Goal: Task Accomplishment & Management: Use online tool/utility

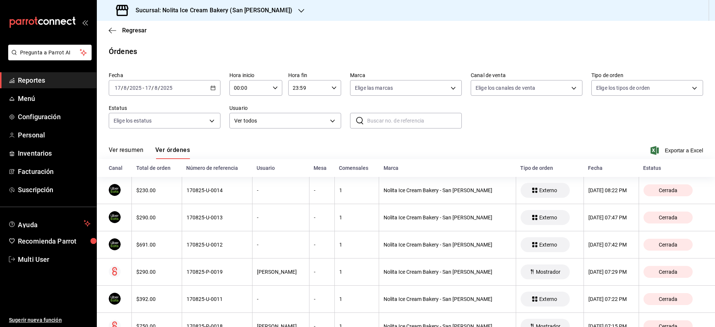
scroll to position [95, 0]
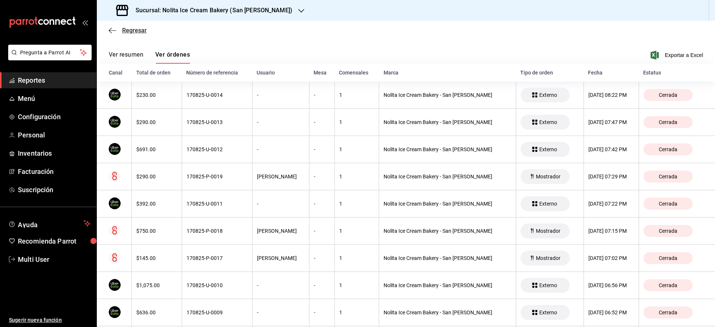
click at [133, 28] on span "Regresar" at bounding box center [134, 30] width 25 height 7
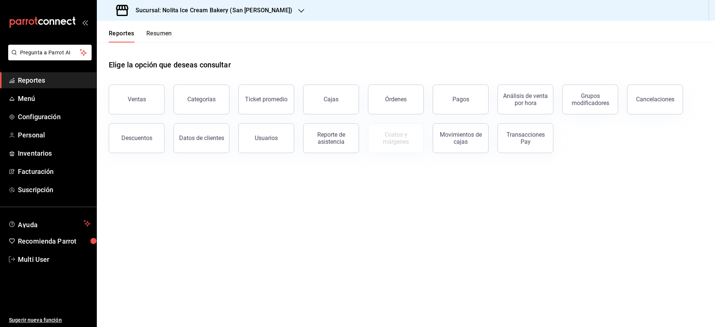
click at [162, 32] on button "Resumen" at bounding box center [159, 36] width 26 height 13
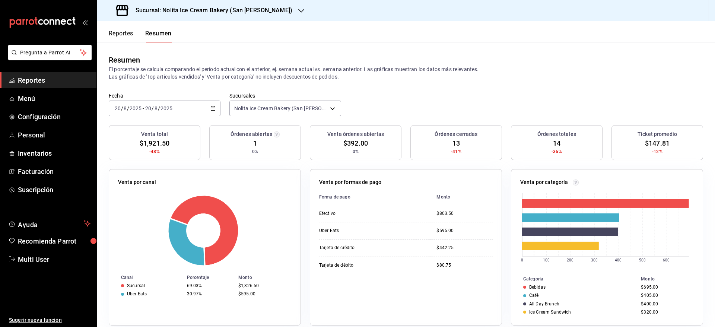
click at [128, 30] on button "Reportes" at bounding box center [121, 36] width 25 height 13
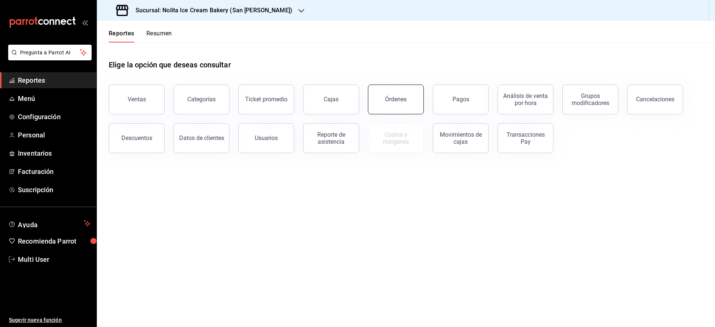
click at [397, 94] on button "Órdenes" at bounding box center [396, 99] width 56 height 30
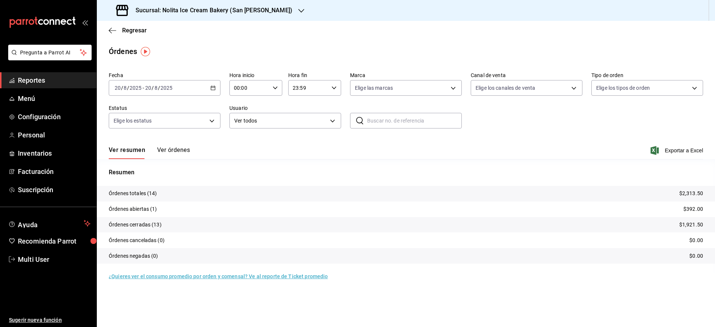
click at [175, 151] on button "Ver órdenes" at bounding box center [173, 152] width 33 height 13
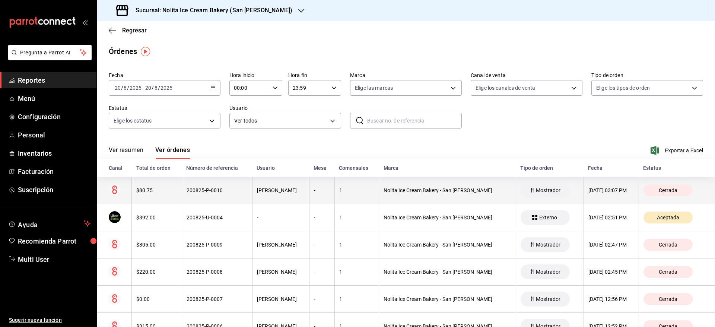
click at [196, 199] on th "200825-P-0010" at bounding box center [217, 190] width 70 height 27
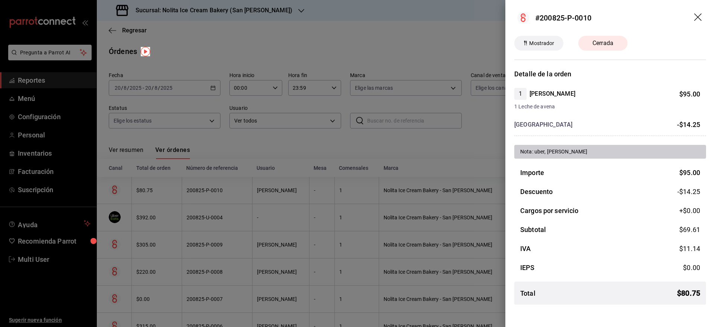
click at [355, 135] on div at bounding box center [357, 163] width 715 height 327
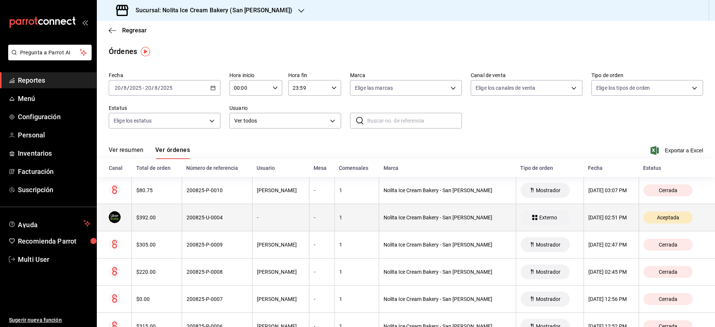
click at [315, 221] on th "-" at bounding box center [321, 217] width 25 height 27
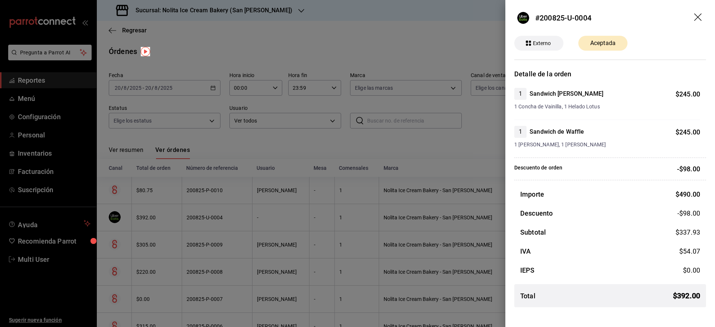
click at [387, 176] on div at bounding box center [357, 163] width 715 height 327
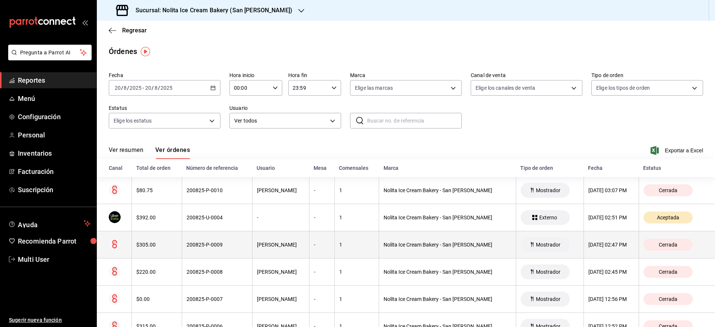
click at [360, 249] on th "1" at bounding box center [356, 244] width 44 height 27
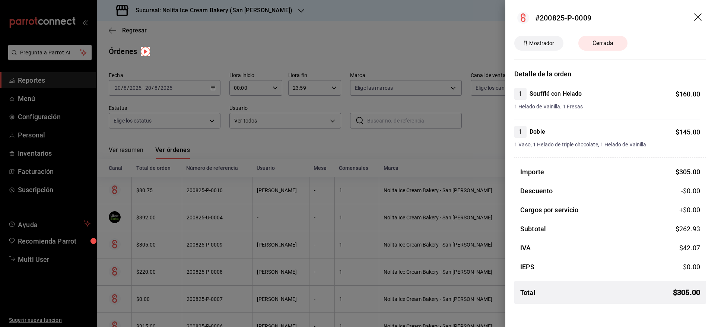
click at [360, 249] on div at bounding box center [357, 163] width 715 height 327
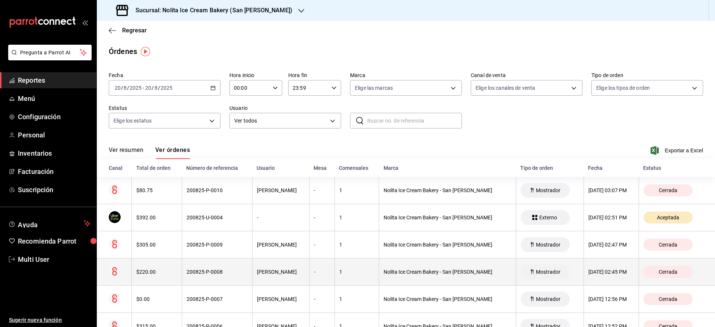
click at [361, 268] on th "1" at bounding box center [356, 271] width 44 height 27
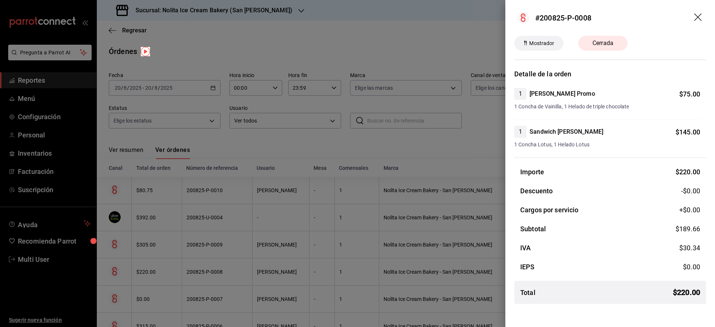
click at [361, 268] on div at bounding box center [357, 163] width 715 height 327
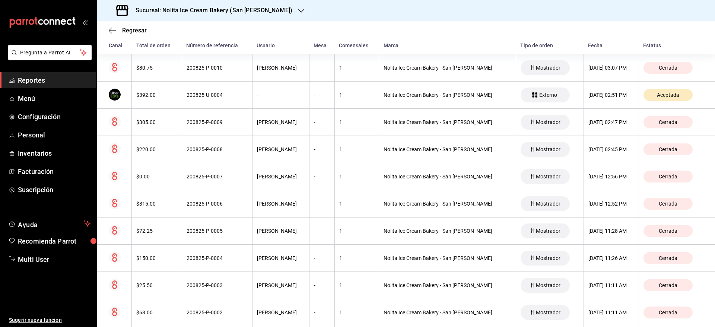
scroll to position [124, 0]
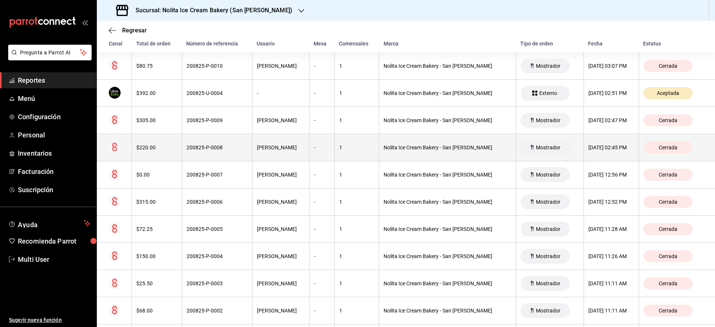
click at [147, 149] on div "$220.00" at bounding box center [156, 147] width 41 height 6
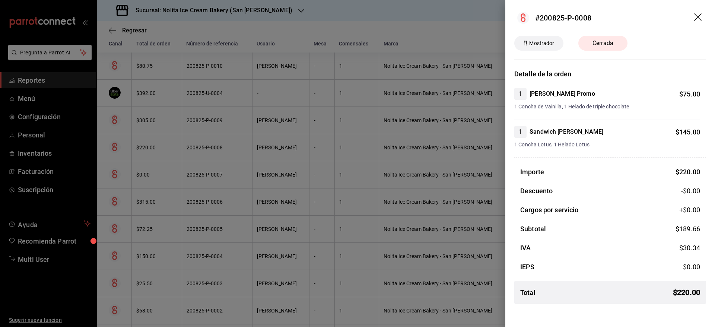
click at [152, 187] on div at bounding box center [357, 163] width 715 height 327
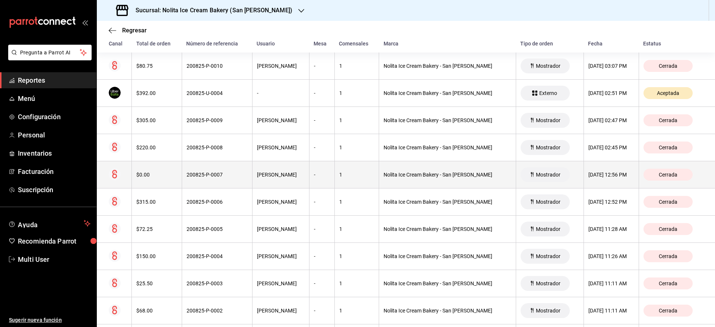
click at [146, 182] on th "$0.00" at bounding box center [157, 174] width 50 height 27
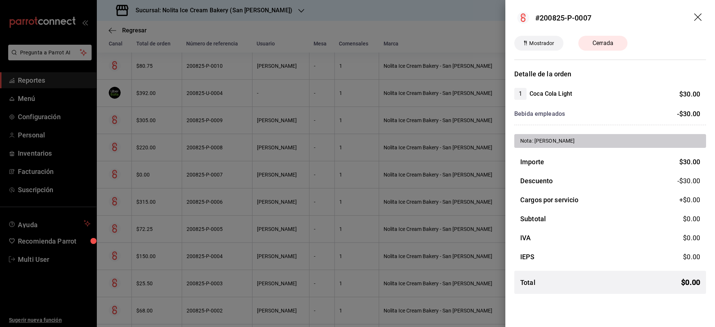
click at [156, 205] on div at bounding box center [357, 163] width 715 height 327
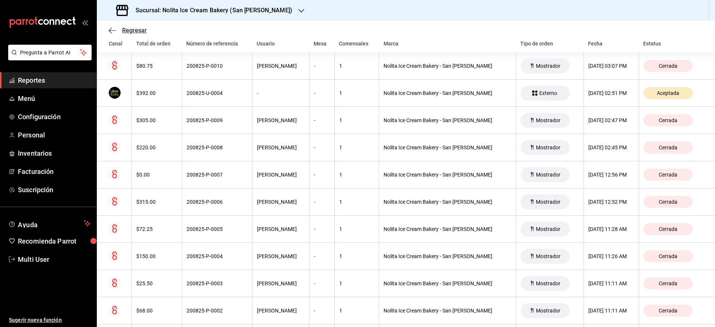
click at [134, 31] on span "Regresar" at bounding box center [134, 30] width 25 height 7
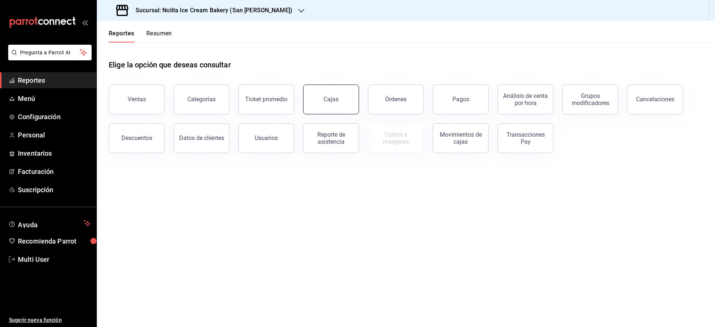
click at [337, 101] on div "Cajas" at bounding box center [330, 99] width 15 height 7
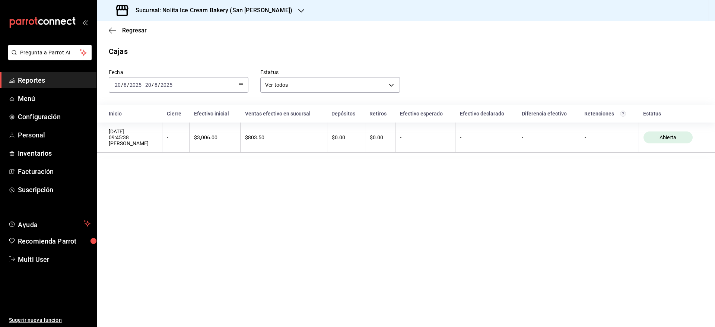
click at [219, 84] on div "[DATE] [DATE] - [DATE] [DATE]" at bounding box center [179, 85] width 140 height 16
click at [164, 191] on span "Rango de fechas" at bounding box center [144, 191] width 58 height 8
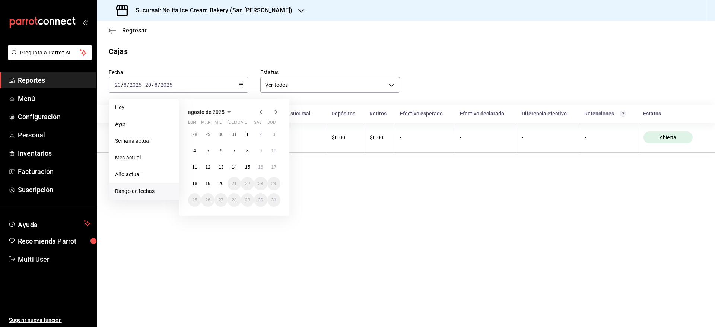
click at [260, 111] on icon "button" at bounding box center [260, 112] width 9 height 9
click at [250, 113] on icon "button" at bounding box center [252, 114] width 4 height 2
click at [202, 114] on icon "button" at bounding box center [204, 112] width 9 height 9
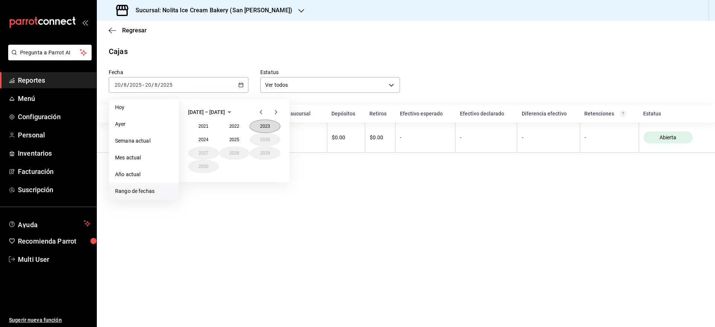
click at [263, 124] on button "2023" at bounding box center [264, 125] width 31 height 13
click at [263, 138] on abbr "junio" at bounding box center [264, 139] width 9 height 5
click at [263, 138] on button "3" at bounding box center [260, 134] width 13 height 13
click at [231, 133] on button "1" at bounding box center [233, 134] width 13 height 13
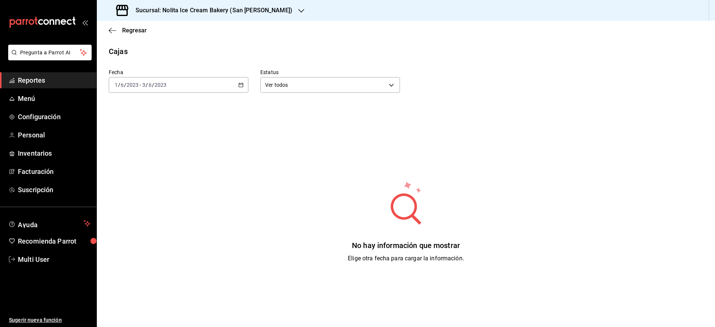
click at [206, 86] on div "[DATE] [DATE] - [DATE] [DATE]" at bounding box center [179, 85] width 140 height 16
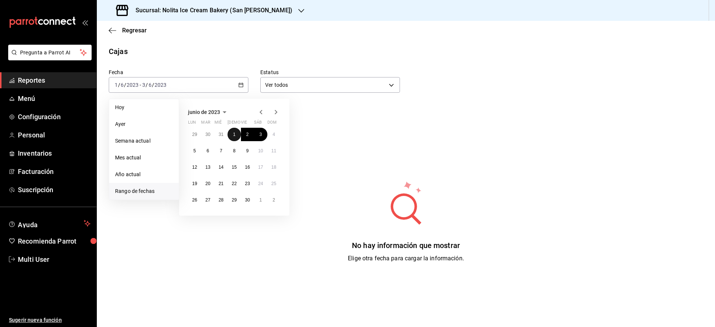
click at [230, 134] on button "1" at bounding box center [233, 134] width 13 height 13
click at [246, 201] on abbr "30" at bounding box center [247, 199] width 5 height 5
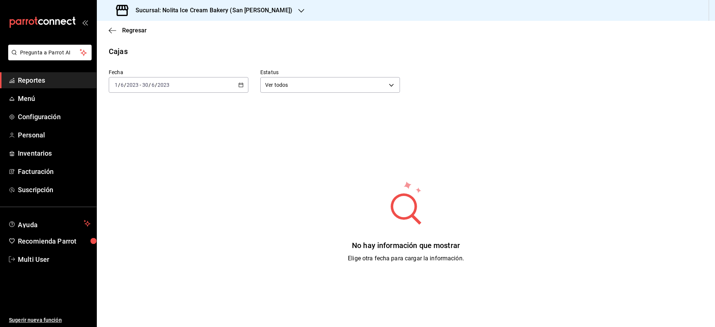
click at [259, 17] on div "Sucursal: Nolita Ice Cream Bakery (San [PERSON_NAME])" at bounding box center [205, 10] width 204 height 21
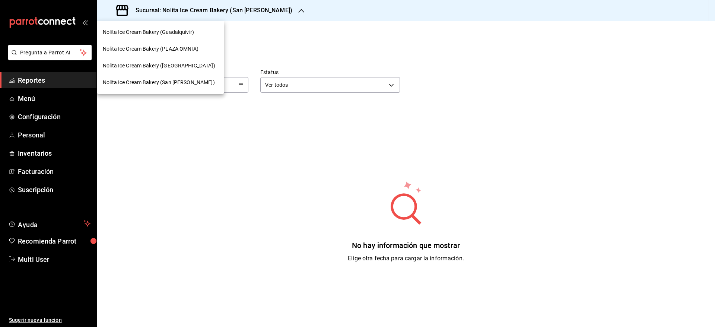
click at [192, 47] on span "Nolita Ice Cream Bakery (PLAZA OMNIA)" at bounding box center [151, 49] width 96 height 8
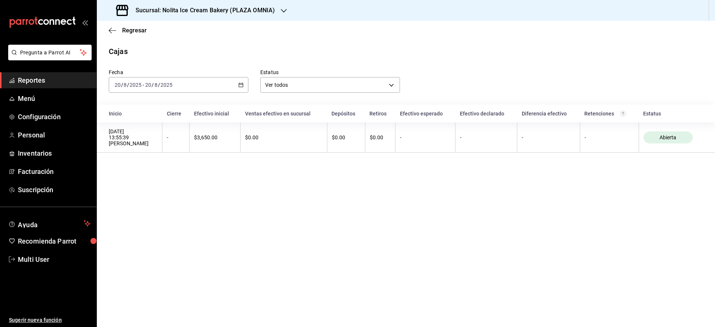
click at [204, 80] on div "[DATE] [DATE] - [DATE] [DATE]" at bounding box center [179, 85] width 140 height 16
click at [153, 188] on span "Rango de fechas" at bounding box center [144, 191] width 58 height 8
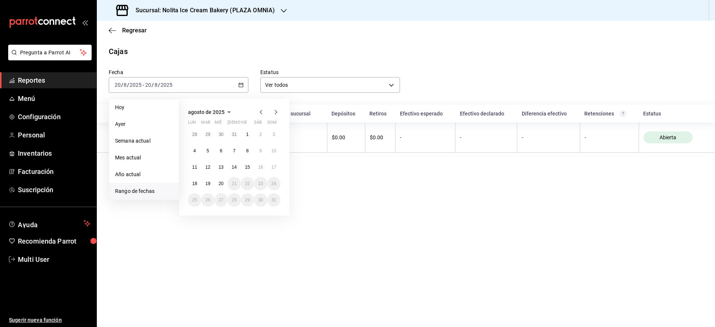
click at [226, 111] on icon "button" at bounding box center [228, 112] width 9 height 9
click at [203, 116] on icon "button" at bounding box center [204, 112] width 9 height 9
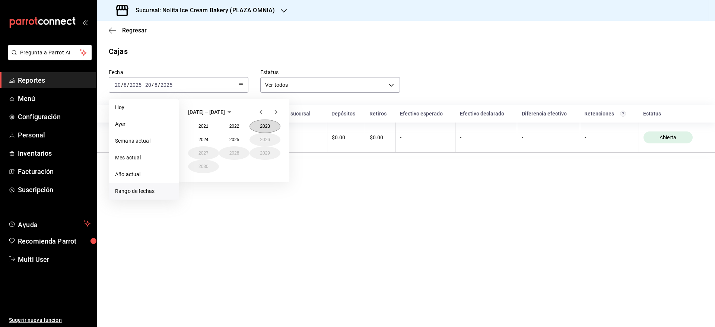
click at [265, 124] on button "2023" at bounding box center [264, 125] width 31 height 13
click at [264, 140] on abbr "junio" at bounding box center [264, 139] width 9 height 5
click at [264, 140] on div "29 30 31 1 2 3 4 5 6 7 8 9 10 11 12 13 14 15 16 17 18 19 20 21 22 23 24 25 26 2…" at bounding box center [234, 167] width 92 height 79
click at [231, 134] on button "1" at bounding box center [233, 134] width 13 height 13
click at [249, 201] on abbr "30" at bounding box center [247, 199] width 5 height 5
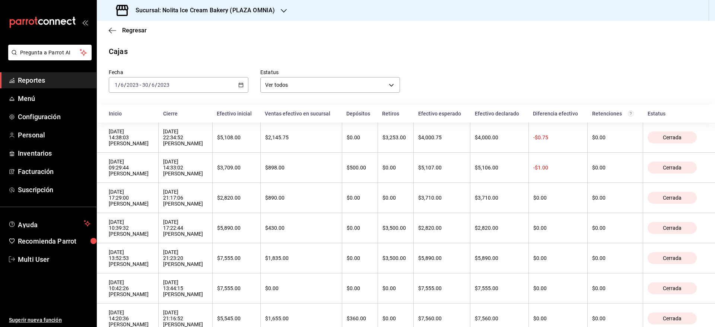
click at [98, 111] on th "Inicio" at bounding box center [128, 114] width 62 height 18
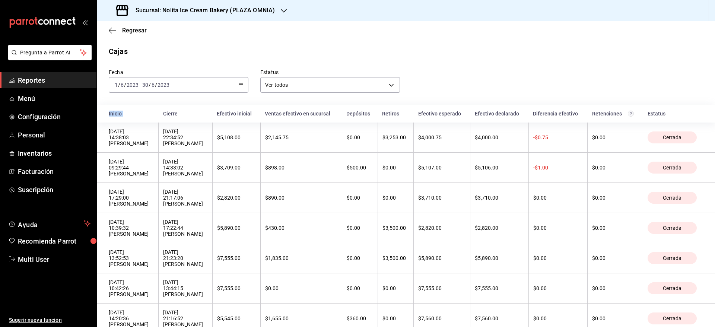
click at [98, 111] on th "Inicio" at bounding box center [128, 114] width 62 height 18
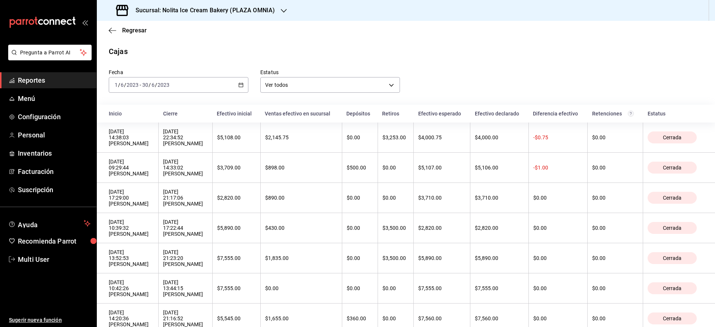
click at [195, 10] on h3 "Sucursal: Nolita Ice Cream Bakery (PLAZA OMNIA)" at bounding box center [202, 10] width 145 height 9
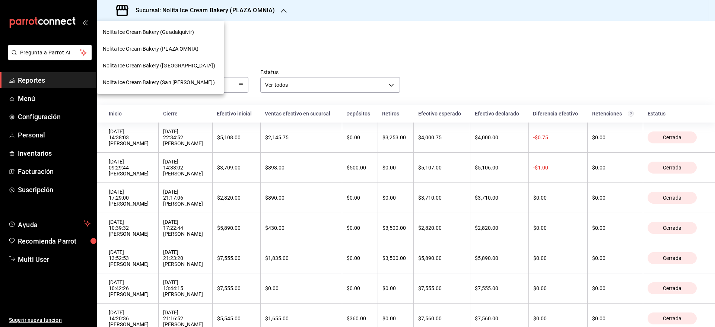
click at [188, 63] on span "Nolita Ice Cream Bakery ([GEOGRAPHIC_DATA])" at bounding box center [159, 66] width 112 height 8
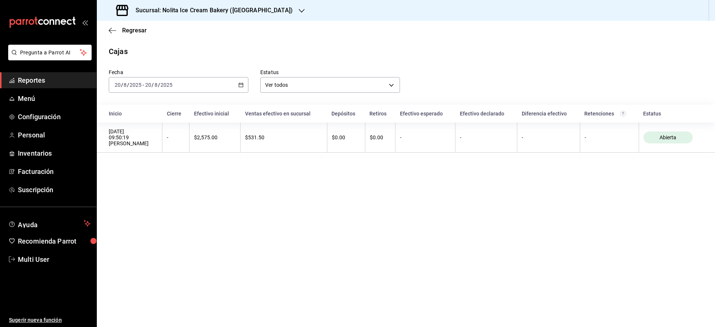
click at [187, 90] on div "[DATE] [DATE] - [DATE] [DATE]" at bounding box center [179, 85] width 140 height 16
click at [147, 186] on li "Rango de fechas" at bounding box center [144, 191] width 70 height 17
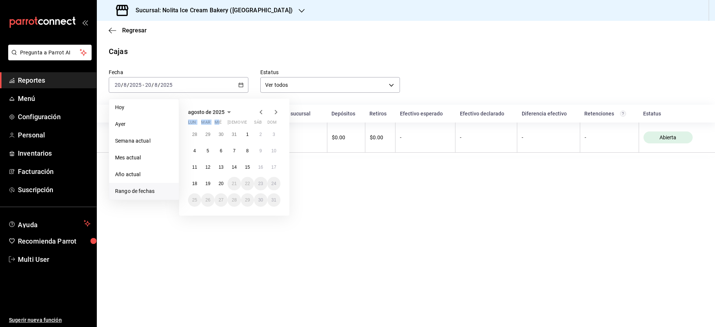
drag, startPoint x: 219, startPoint y: 117, endPoint x: 217, endPoint y: 112, distance: 5.3
click at [217, 112] on div "agosto de 2025 lun mar [PERSON_NAME] vie sáb dom 28 29 30 31 1 2 3 4 5 6 7 8 9 …" at bounding box center [234, 157] width 110 height 117
click at [217, 112] on span "agosto de 2025" at bounding box center [206, 112] width 36 height 6
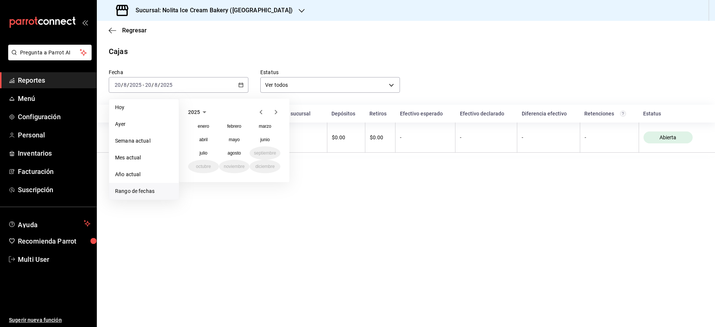
click at [202, 111] on icon "button" at bounding box center [204, 112] width 9 height 9
click at [265, 123] on button "2023" at bounding box center [264, 125] width 31 height 13
click at [263, 139] on abbr "junio" at bounding box center [264, 139] width 9 height 5
click at [263, 139] on button "3" at bounding box center [260, 134] width 13 height 13
click at [236, 136] on button "1" at bounding box center [233, 134] width 13 height 13
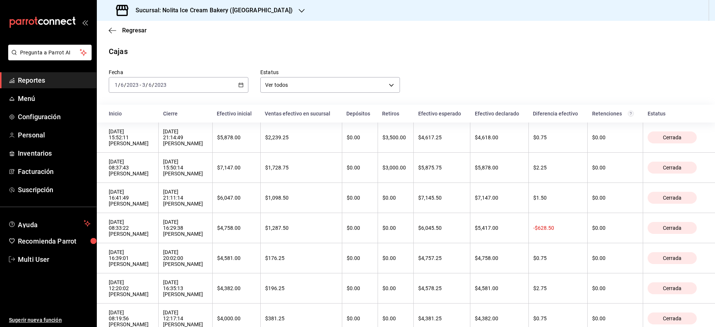
click at [204, 86] on div "[DATE] [DATE] - [DATE] [DATE]" at bounding box center [179, 85] width 140 height 16
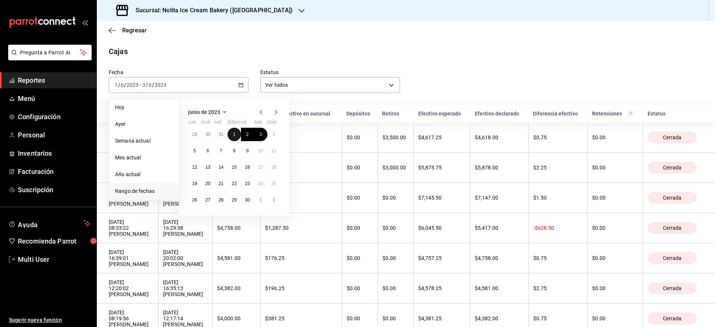
click at [233, 137] on button "1" at bounding box center [233, 134] width 13 height 13
click at [251, 199] on button "30" at bounding box center [247, 199] width 13 height 13
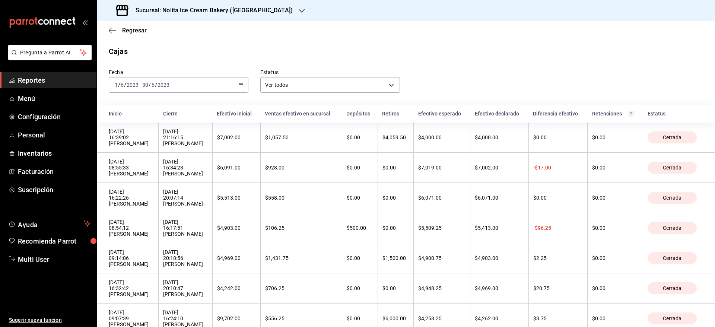
click at [103, 117] on th "Inicio" at bounding box center [128, 114] width 62 height 18
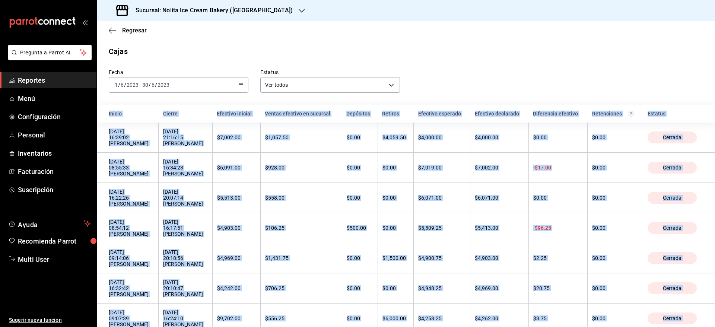
copy body "Loremi Dolors Ametcons adipisc Elitse doeiusmo te incididu Utlaboree Dolorem Al…"
